Goal: Transaction & Acquisition: Purchase product/service

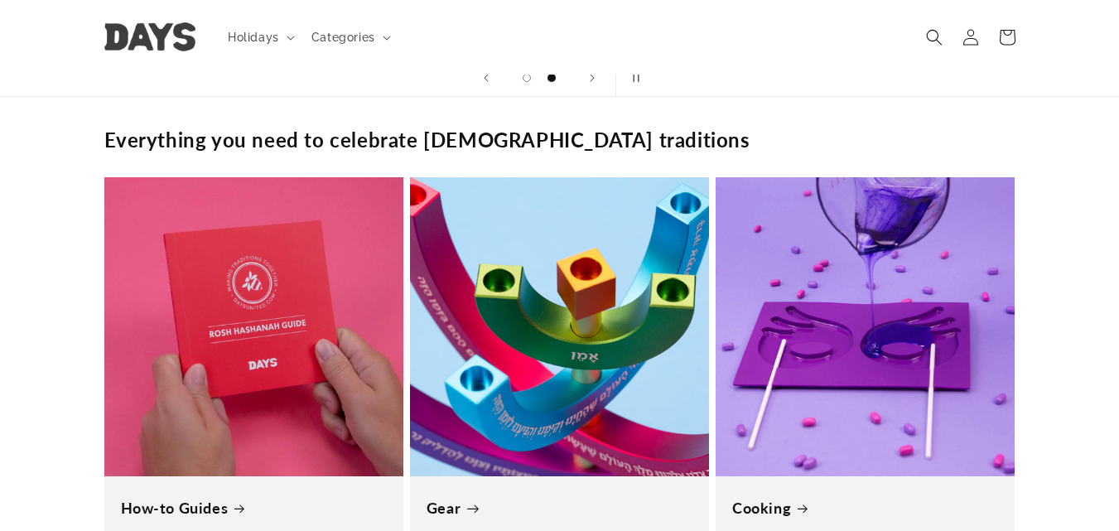
scroll to position [1160, 0]
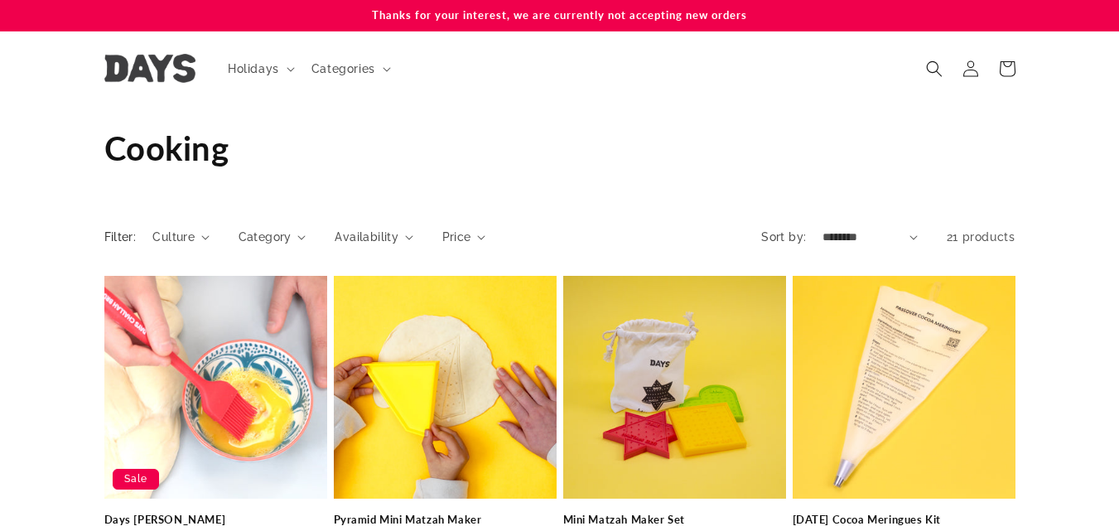
scroll to position [387, 0]
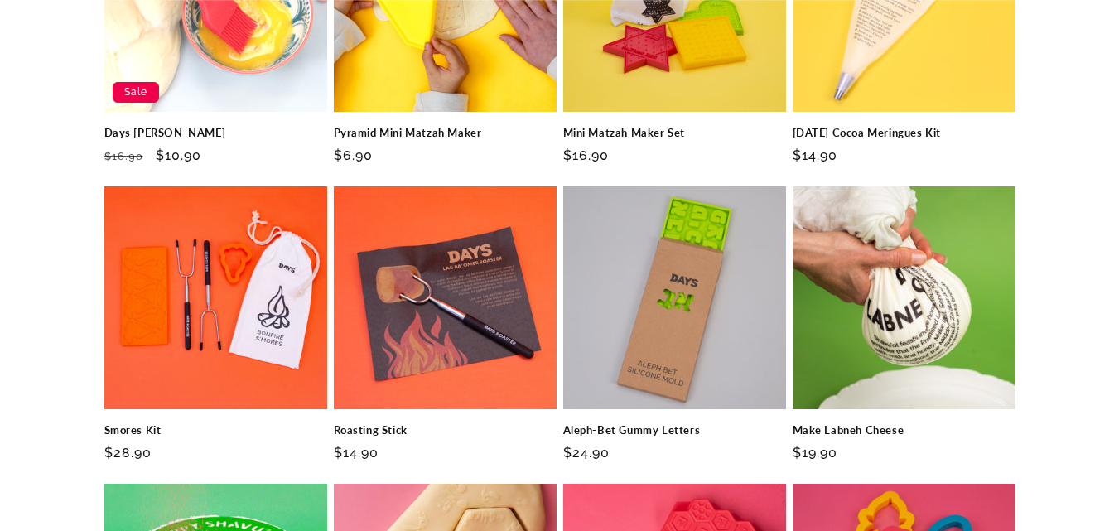
click at [681, 423] on link "Aleph-Bet Gummy Letters" at bounding box center [674, 430] width 223 height 14
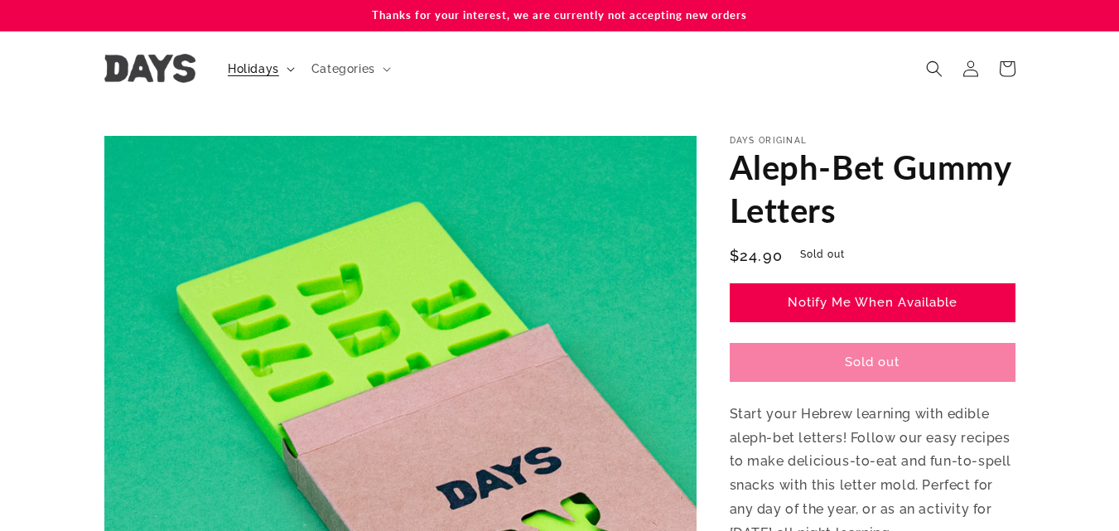
click at [266, 62] on span "Holidays" at bounding box center [253, 68] width 51 height 15
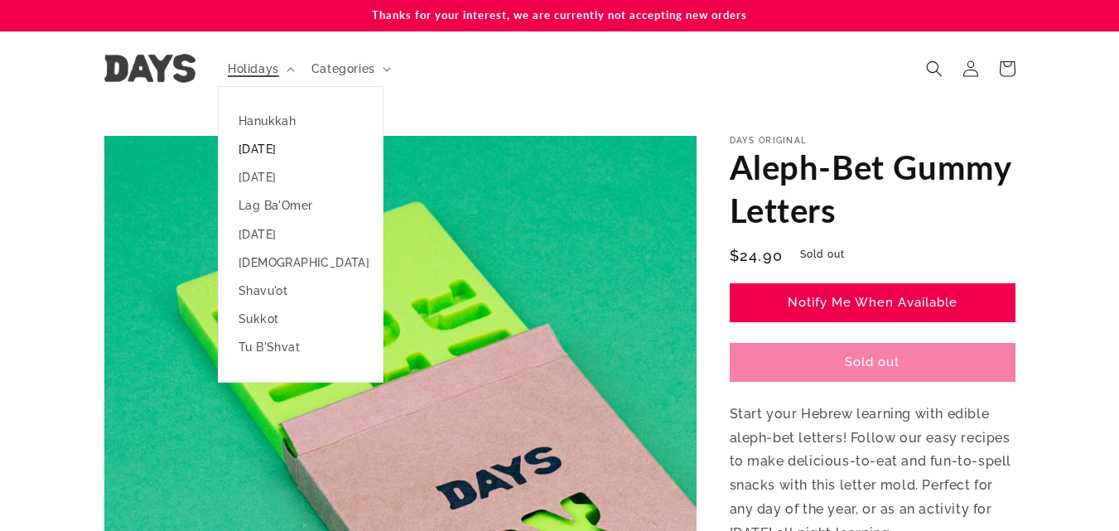
click at [273, 149] on link "[DATE]" at bounding box center [301, 149] width 164 height 28
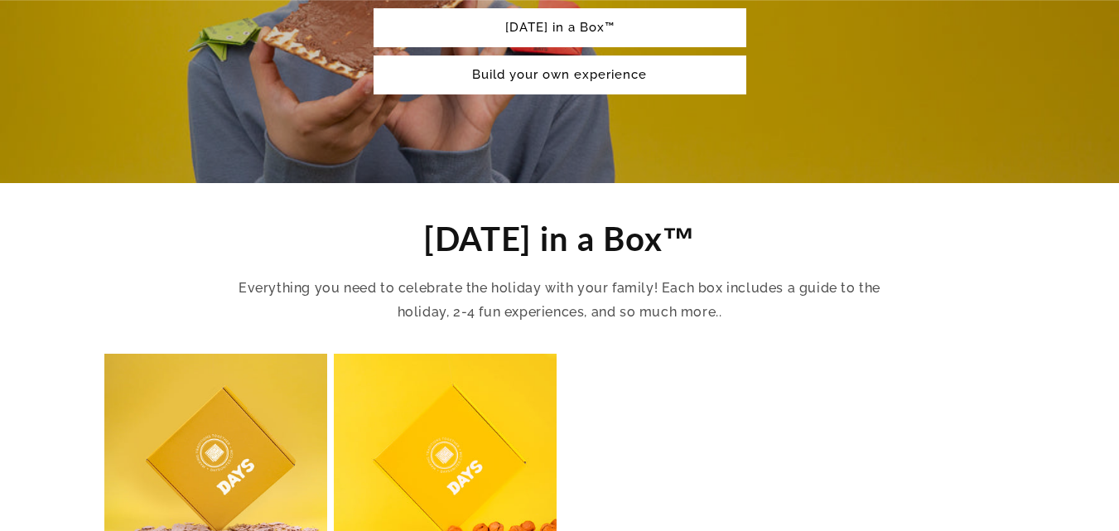
scroll to position [580, 0]
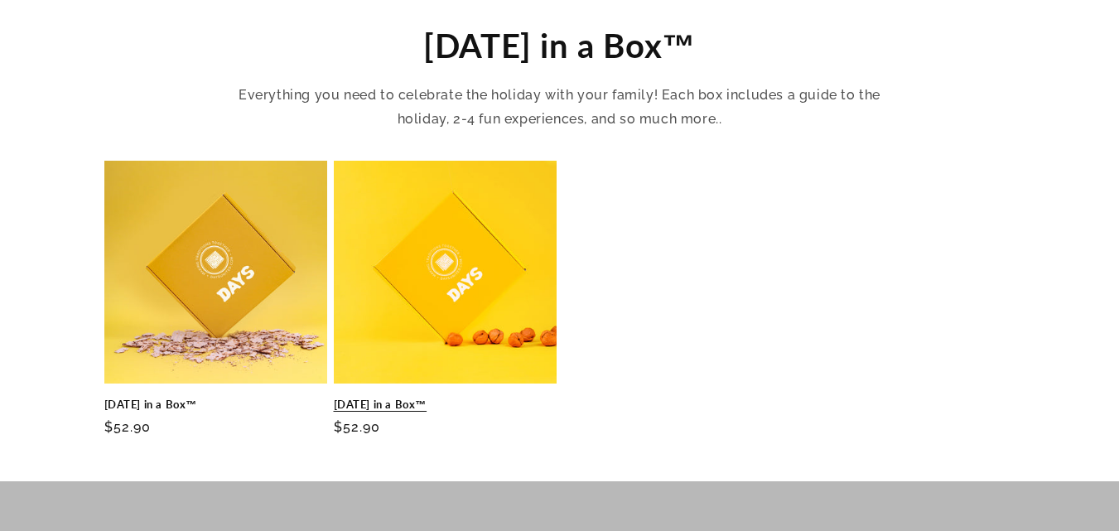
click at [408, 398] on link "[DATE] in a Box™" at bounding box center [445, 405] width 223 height 14
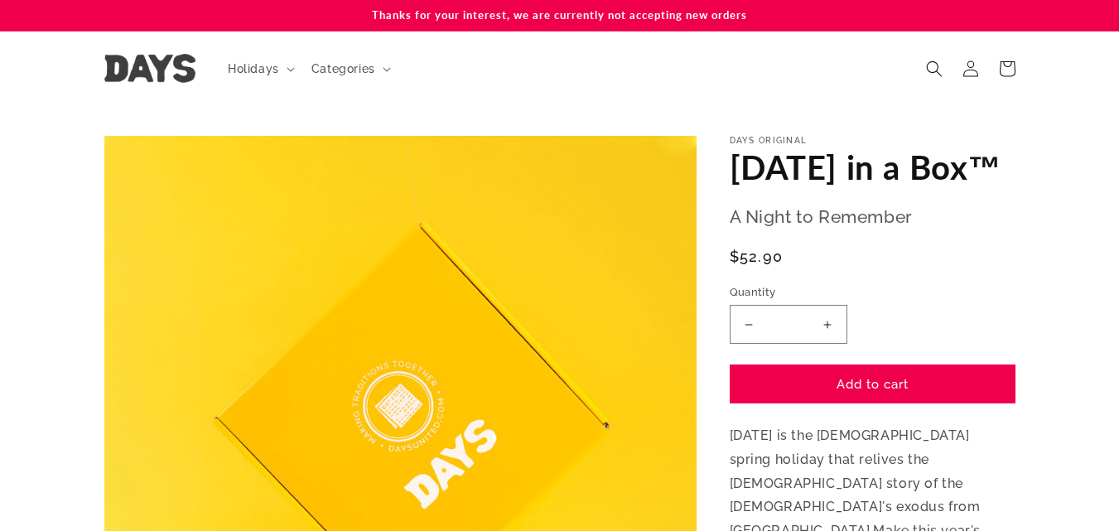
click at [825, 344] on button "Increase quantity for [DATE] in a Box™" at bounding box center [827, 324] width 37 height 39
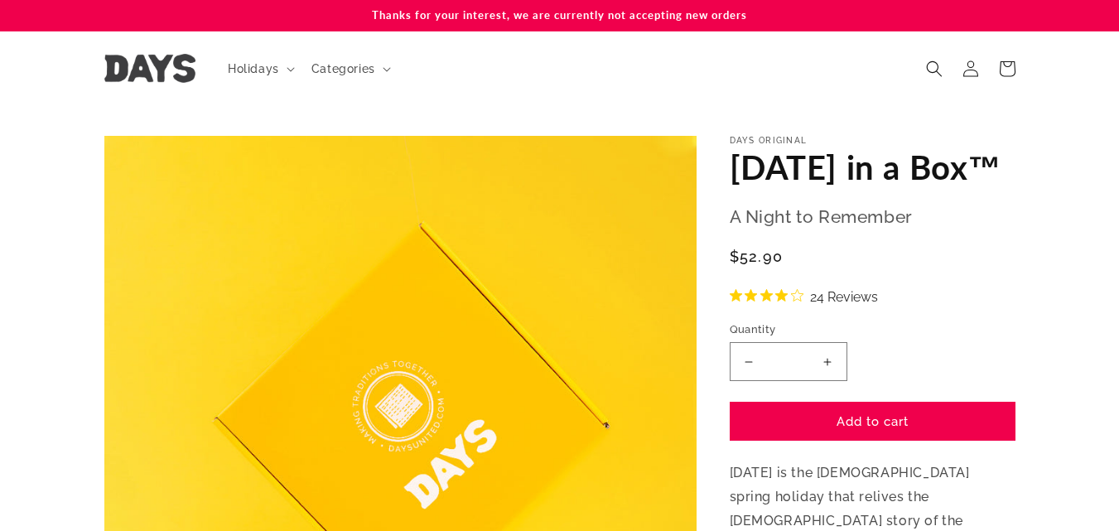
click at [825, 381] on button "Increase quantity for [DATE] in a Box™" at bounding box center [827, 361] width 37 height 39
type input "*"
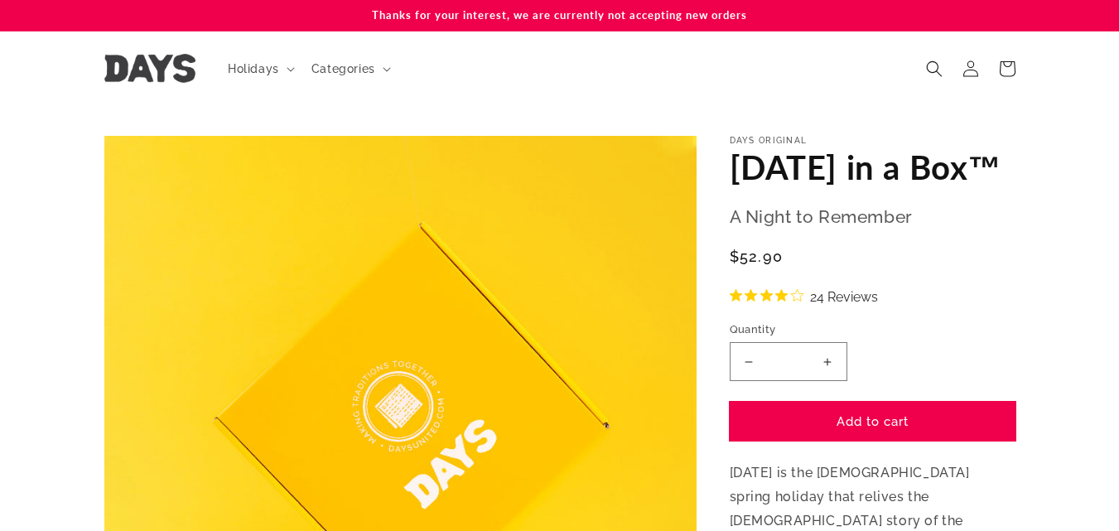
click at [864, 441] on button "Add to cart" at bounding box center [873, 421] width 286 height 39
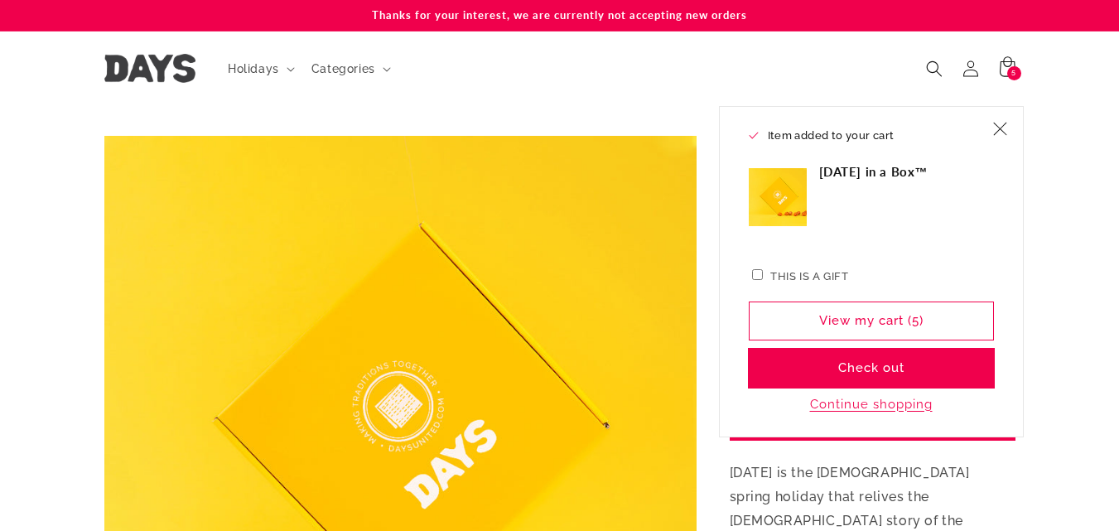
click at [934, 375] on button "Check out" at bounding box center [871, 368] width 245 height 39
